Goal: Information Seeking & Learning: Learn about a topic

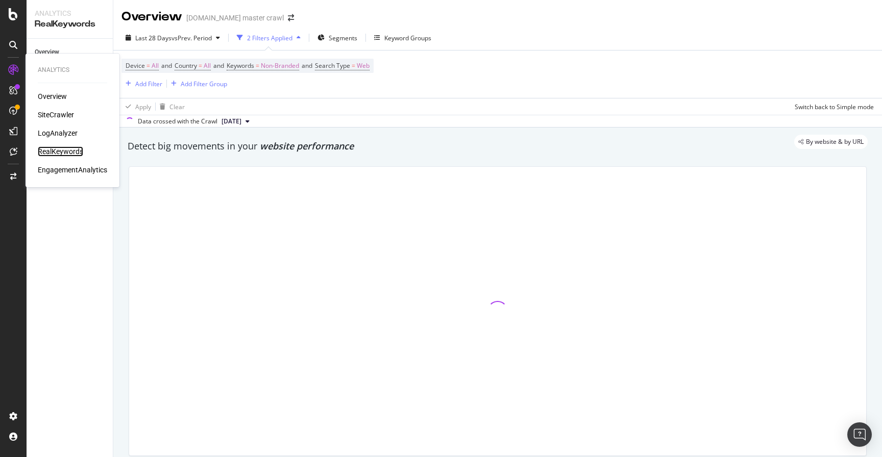
click at [54, 152] on div "RealKeywords" at bounding box center [60, 151] width 45 height 10
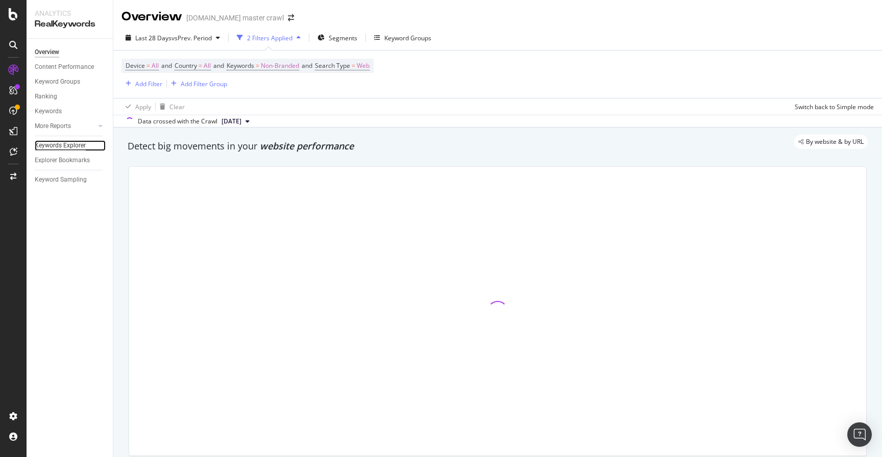
click at [81, 144] on div "Keywords Explorer" at bounding box center [60, 145] width 51 height 11
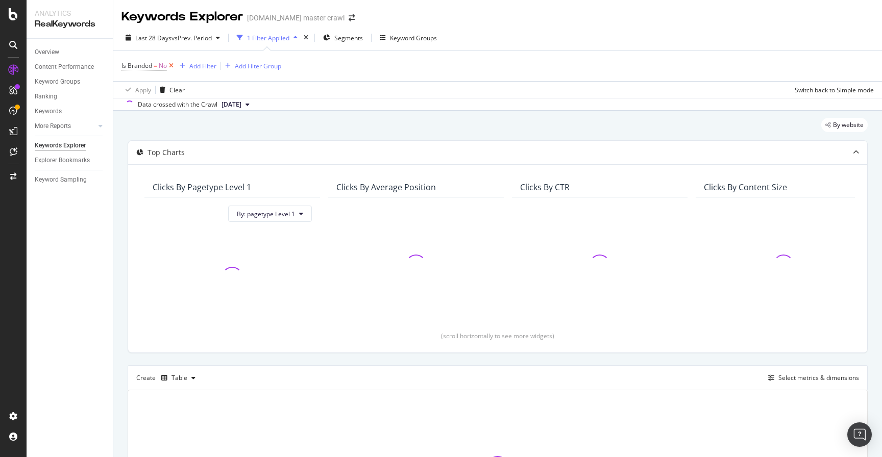
click at [173, 66] on icon at bounding box center [171, 66] width 9 height 10
click at [271, 35] on icon "button" at bounding box center [270, 38] width 4 height 6
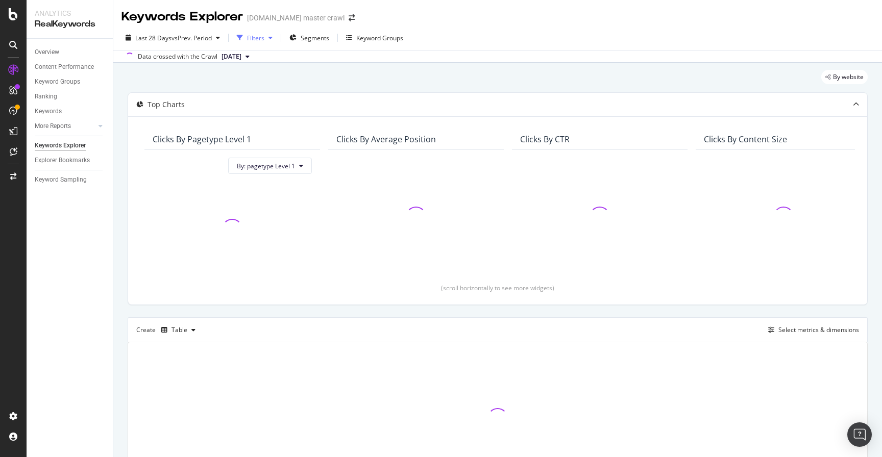
click at [266, 37] on div "button" at bounding box center [270, 38] width 12 height 6
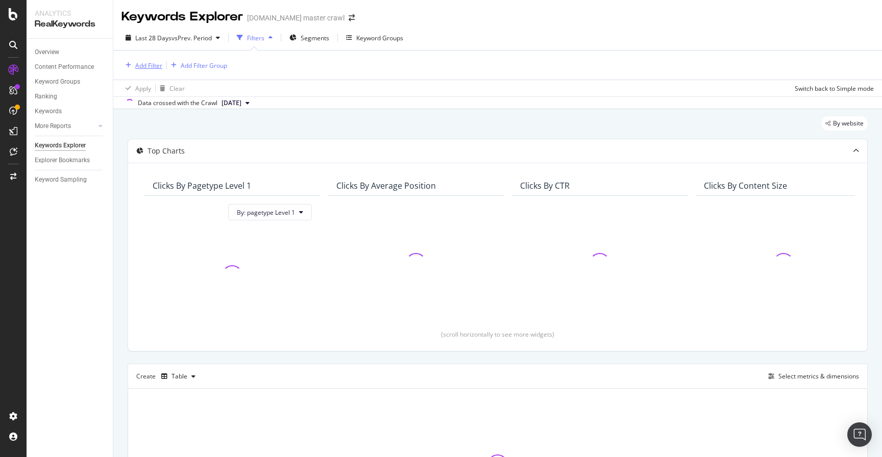
click at [159, 65] on div "Add Filter" at bounding box center [148, 65] width 27 height 9
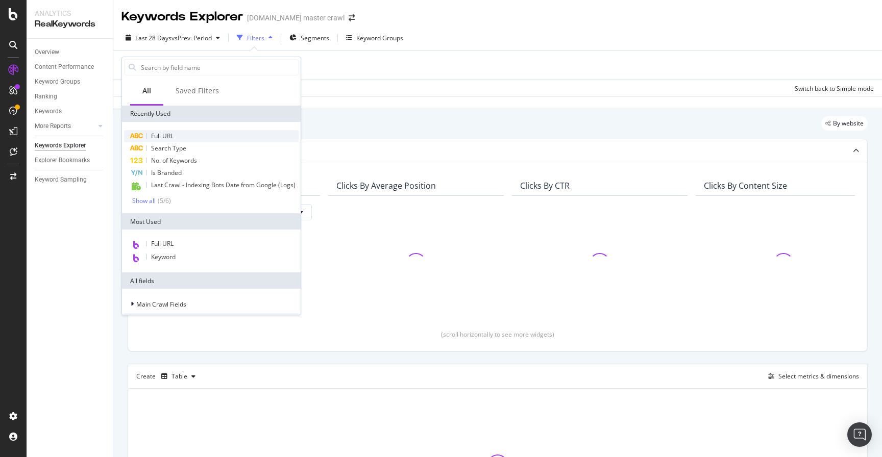
click at [179, 136] on div "Full URL" at bounding box center [211, 136] width 174 height 12
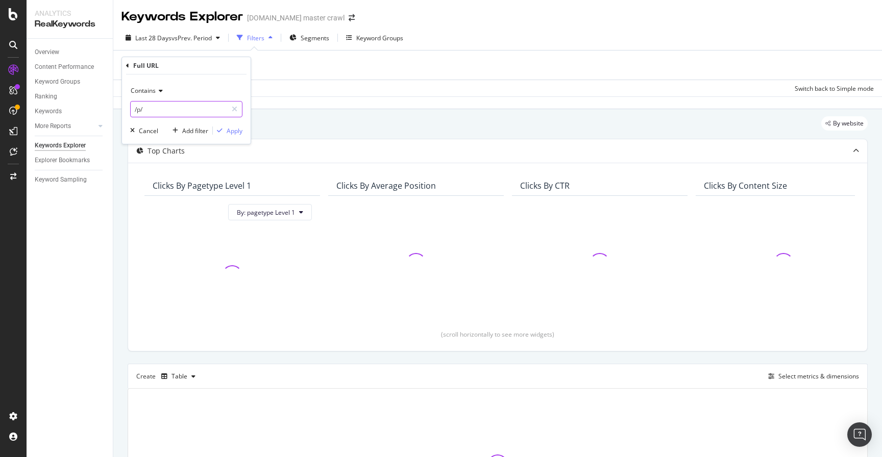
click at [169, 109] on input "/p/" at bounding box center [179, 109] width 96 height 16
paste input "[URL][DOMAIN_NAME]"
type input "[URL][DOMAIN_NAME]"
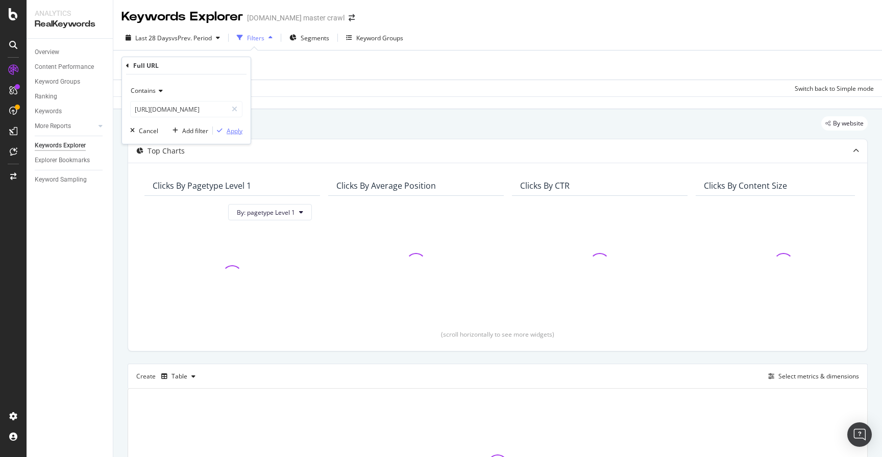
click at [230, 133] on div "Apply" at bounding box center [235, 131] width 16 height 9
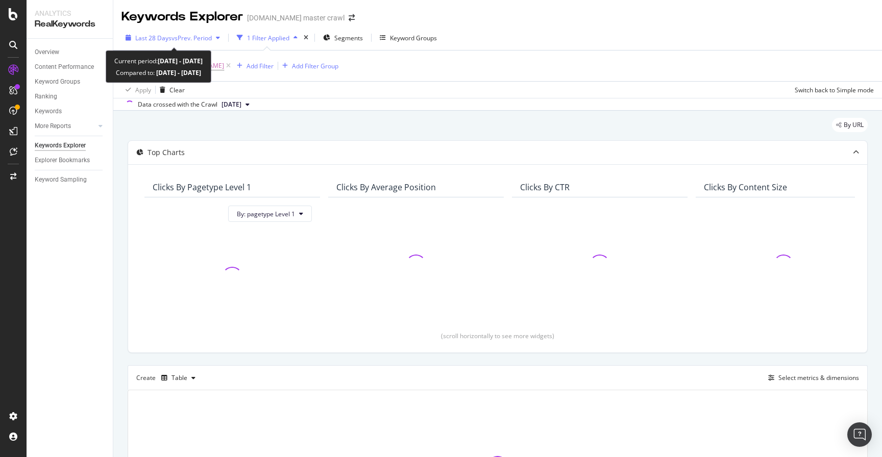
click at [219, 39] on icon "button" at bounding box center [218, 38] width 4 height 6
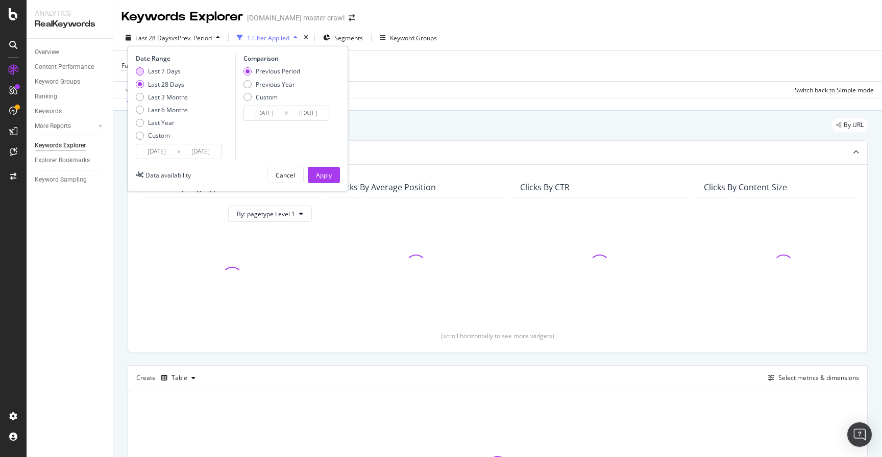
click at [141, 72] on div "Last 7 Days" at bounding box center [140, 71] width 8 height 8
type input "[DATE]"
click at [321, 177] on div "Apply" at bounding box center [324, 175] width 16 height 9
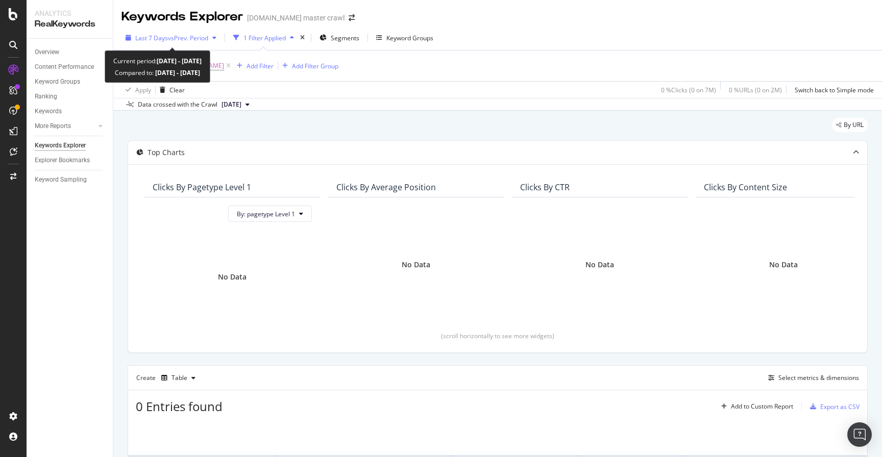
click at [169, 37] on span "vs Prev. Period" at bounding box center [188, 38] width 40 height 9
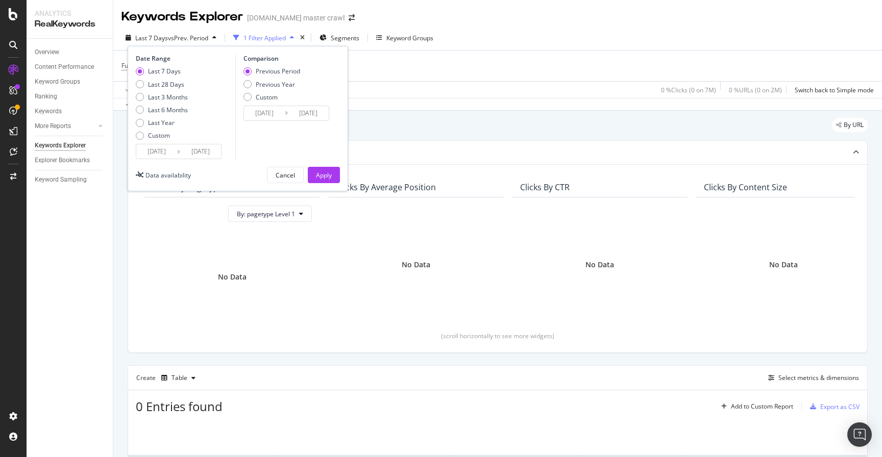
click at [192, 148] on input "[DATE]" at bounding box center [200, 151] width 41 height 14
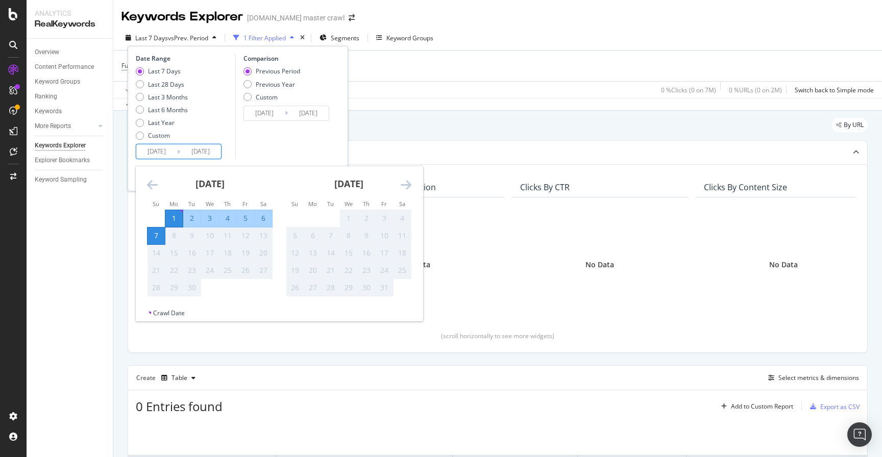
click at [155, 178] on div "[DATE]" at bounding box center [209, 187] width 125 height 43
click at [152, 183] on icon "Move backward to switch to the previous month." at bounding box center [152, 185] width 11 height 12
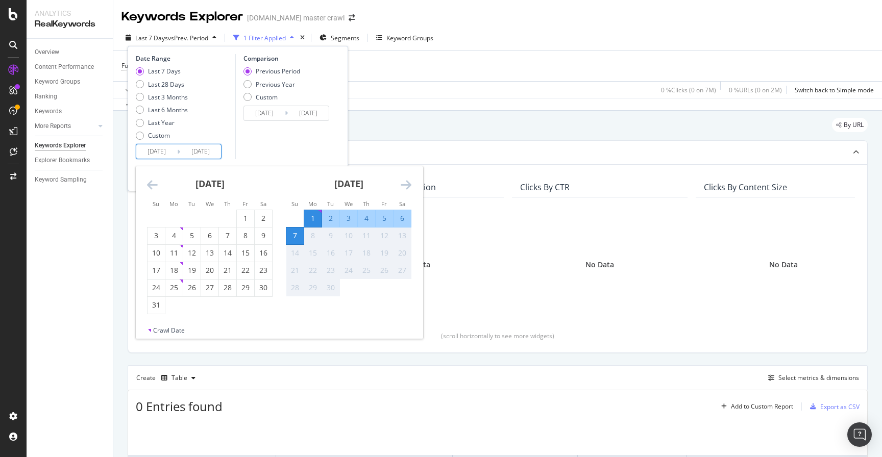
click at [155, 185] on icon "Move backward to switch to the previous month." at bounding box center [152, 185] width 11 height 12
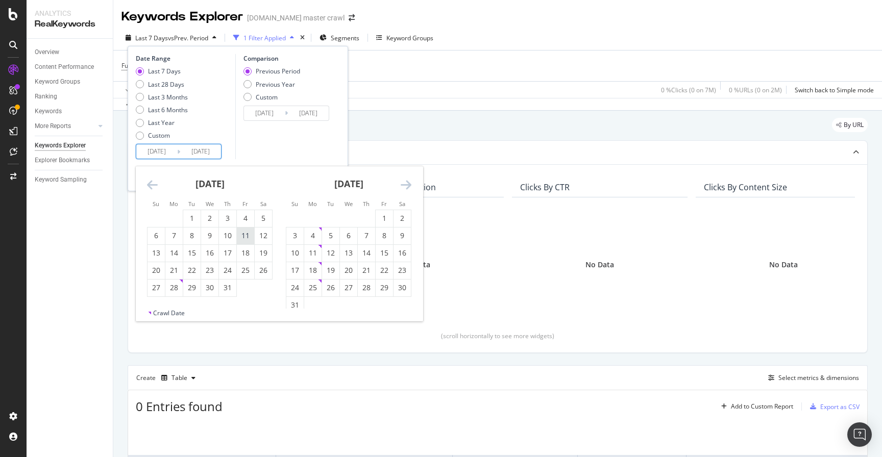
click at [245, 237] on div "11" at bounding box center [245, 236] width 17 height 10
type input "[DATE]"
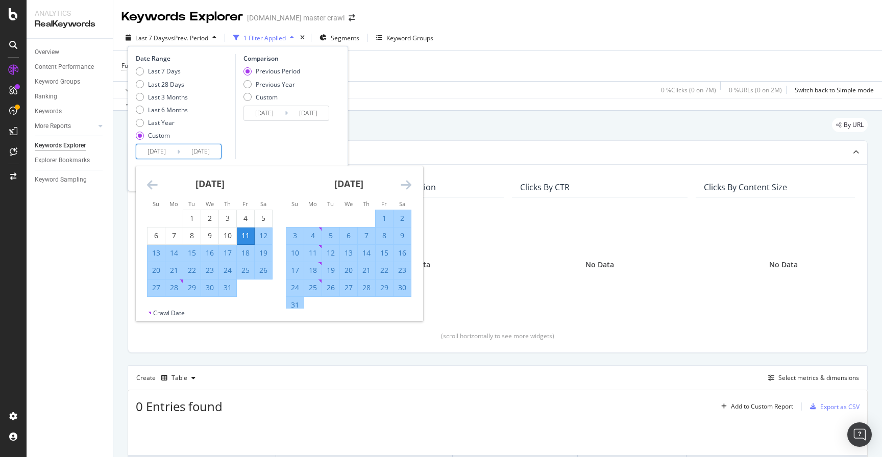
click at [248, 235] on div "11" at bounding box center [245, 236] width 17 height 10
type input "[DATE]"
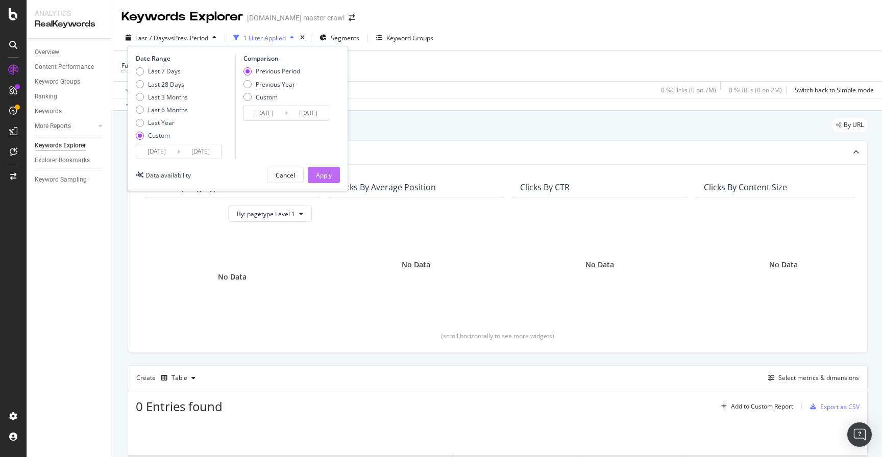
click at [324, 176] on div "Apply" at bounding box center [324, 175] width 16 height 9
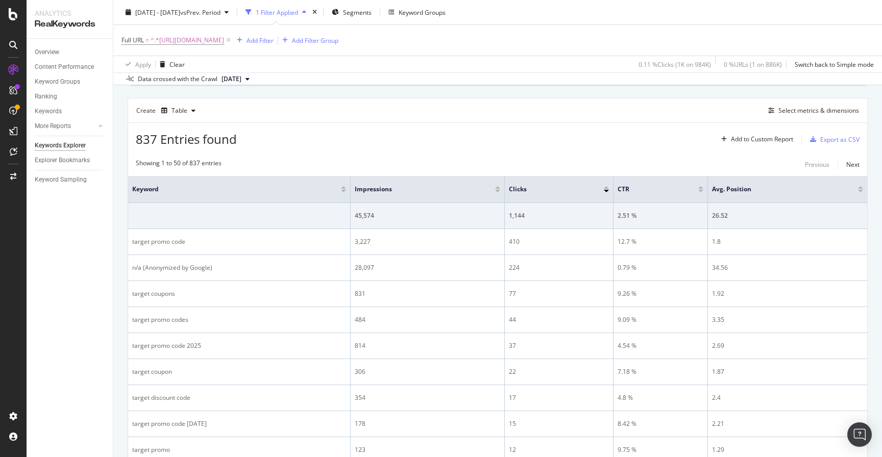
scroll to position [287, 0]
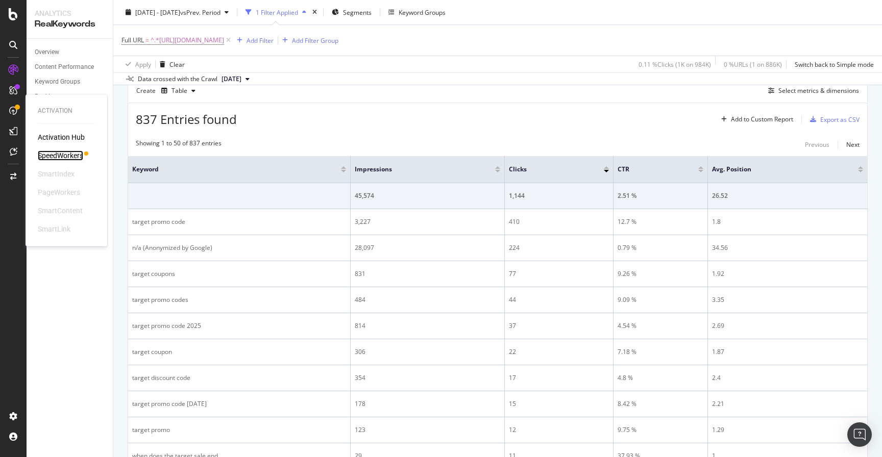
click at [46, 155] on div "SpeedWorkers" at bounding box center [60, 155] width 45 height 10
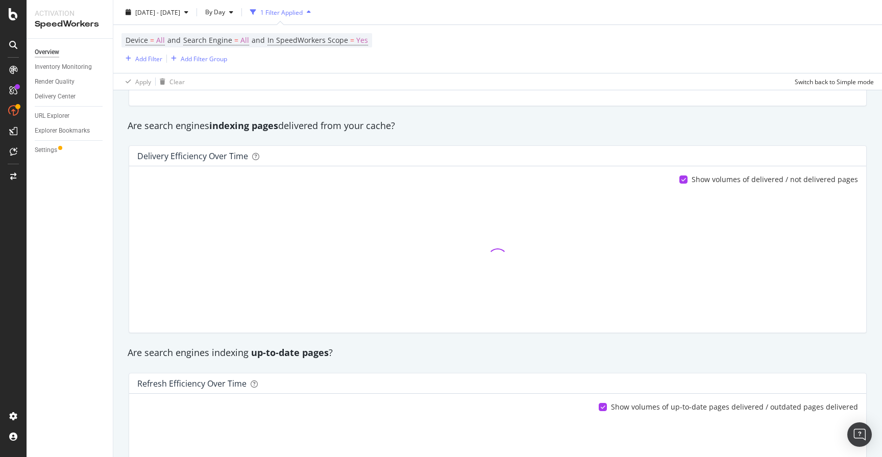
scroll to position [224, 0]
